Goal: Find specific page/section: Find specific page/section

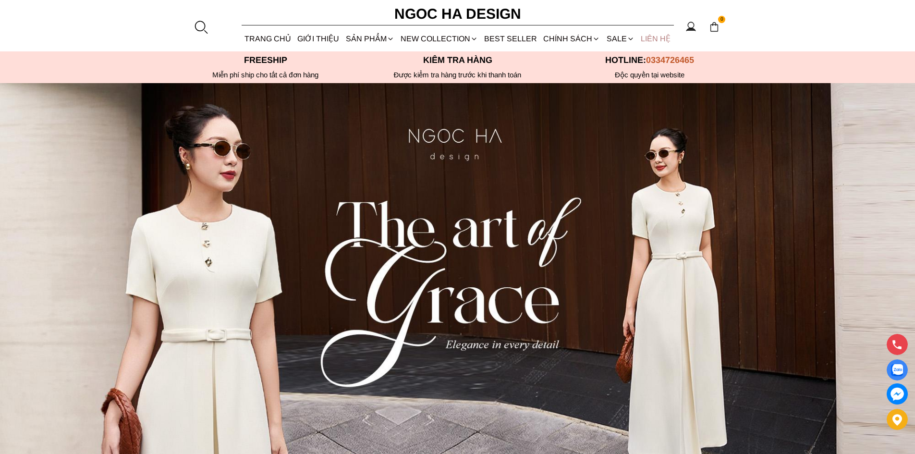
click at [656, 37] on link "LIÊN HỆ" at bounding box center [655, 38] width 36 height 25
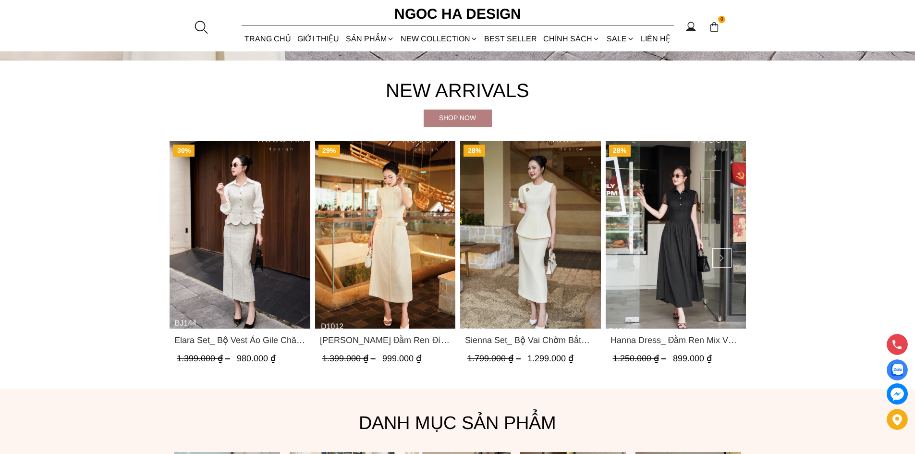
scroll to position [720, 0]
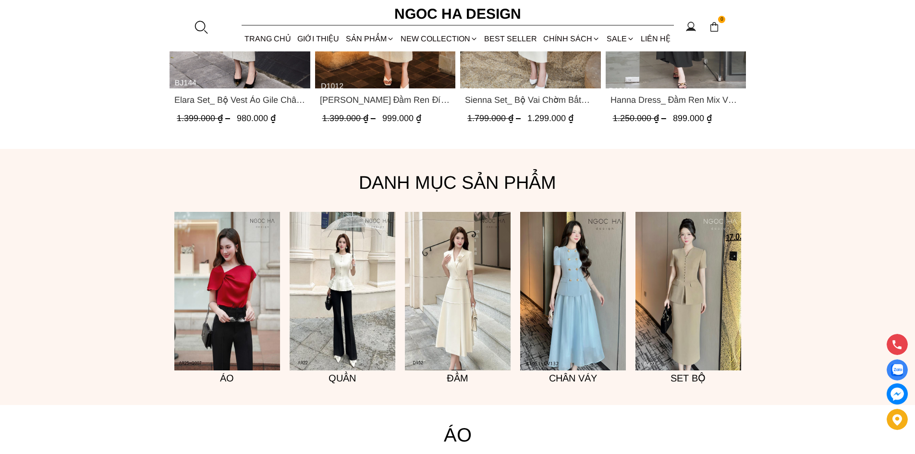
click at [450, 370] on h5 "Đầm" at bounding box center [458, 377] width 106 height 15
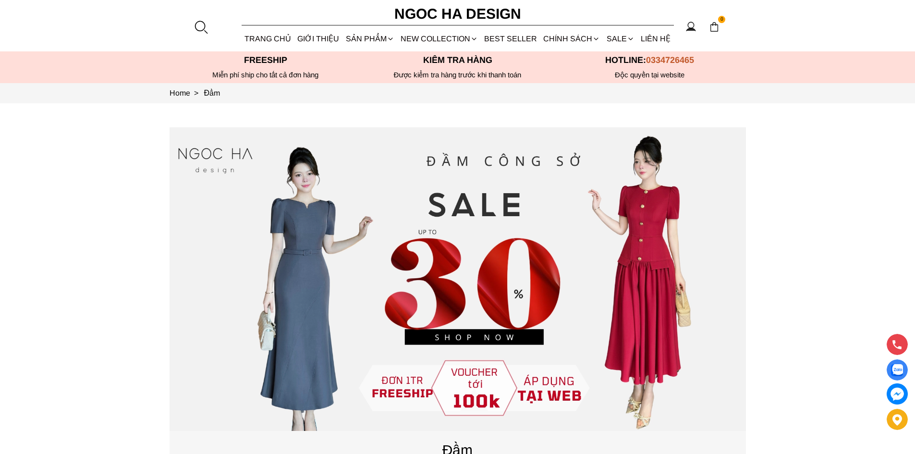
click at [466, 58] on font "Kiểm tra hàng" at bounding box center [457, 60] width 69 height 10
